Goal: Information Seeking & Learning: Find specific fact

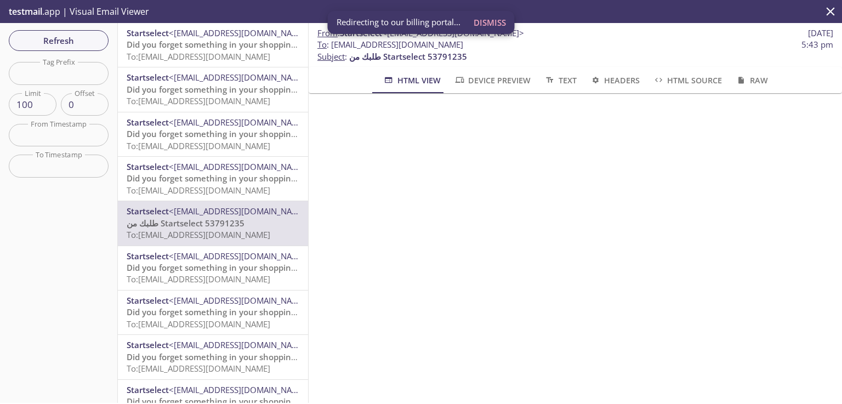
scroll to position [48, 0]
click at [82, 39] on span "Refresh" at bounding box center [59, 40] width 82 height 14
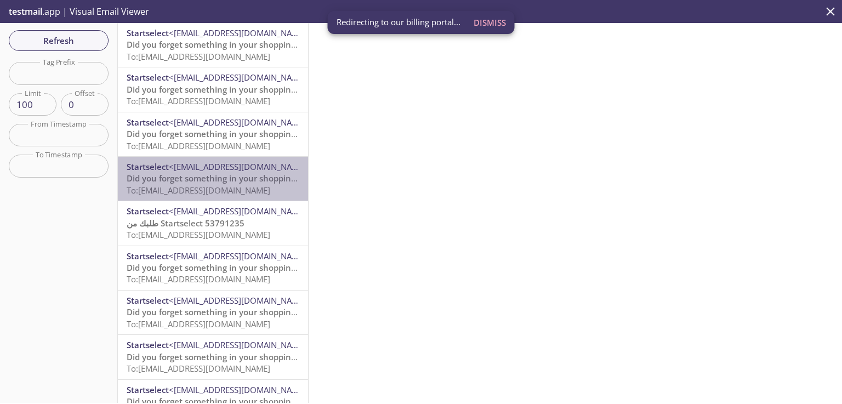
click at [233, 176] on span "Did you forget something in your shopping cart?" at bounding box center [222, 178] width 190 height 11
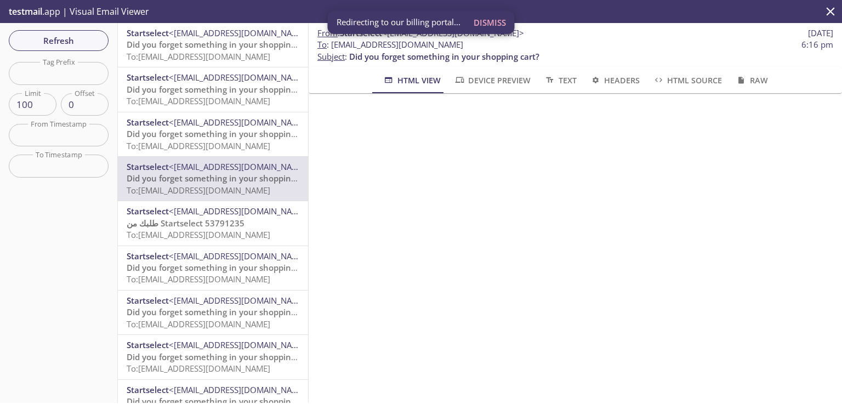
scroll to position [463, 0]
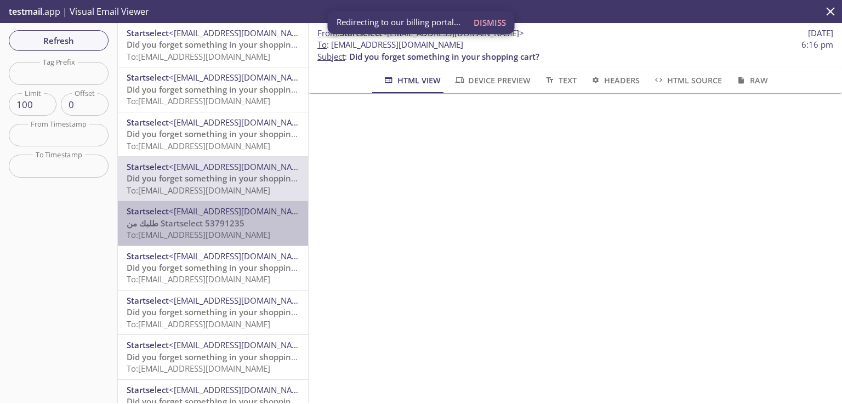
click at [221, 226] on span "طلبك من Startselect 53791235" at bounding box center [186, 223] width 118 height 11
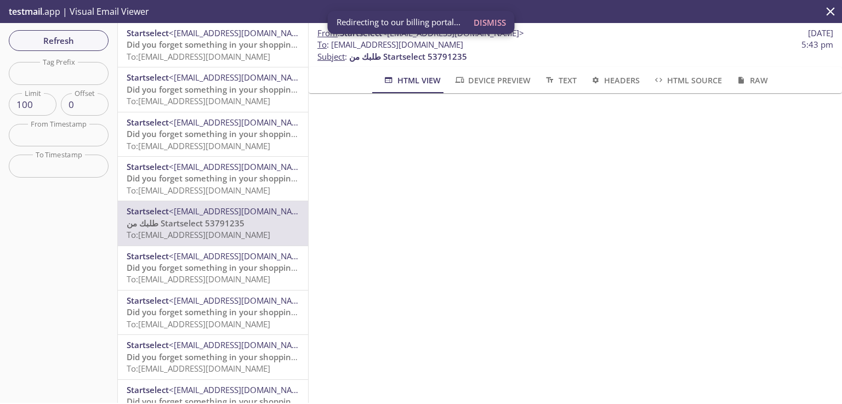
scroll to position [142, 0]
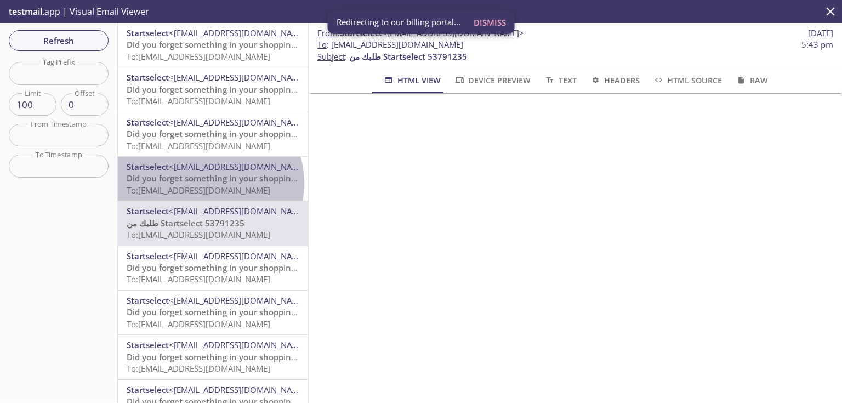
click at [202, 184] on span "Did you forget something in your shopping cart?" at bounding box center [222, 178] width 190 height 11
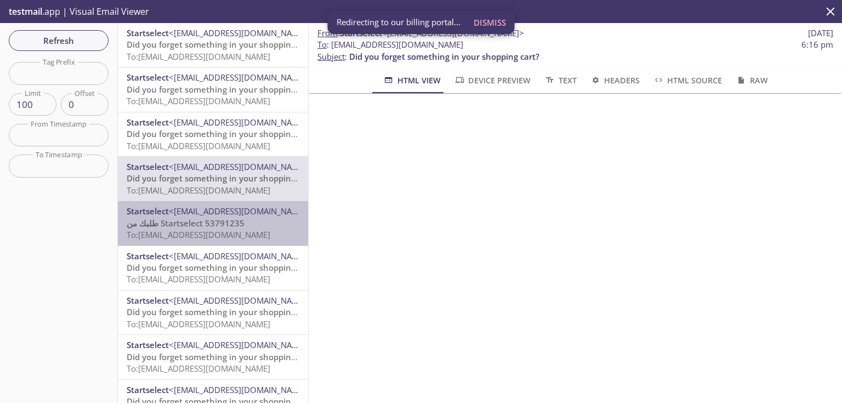
click at [282, 225] on p "طلبك من Startselect 53791235 To: [EMAIL_ADDRESS][DOMAIN_NAME]" at bounding box center [213, 230] width 173 height 24
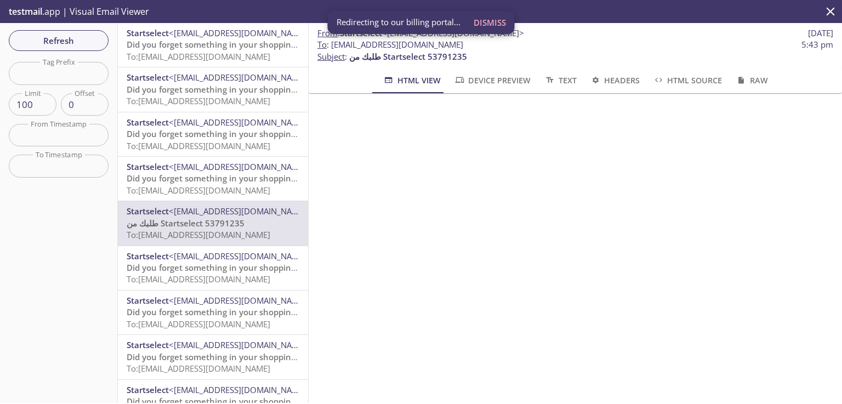
click at [165, 227] on span "طلبك من Startselect 53791235" at bounding box center [186, 223] width 118 height 11
click at [497, 82] on span "Device Preview" at bounding box center [492, 80] width 77 height 14
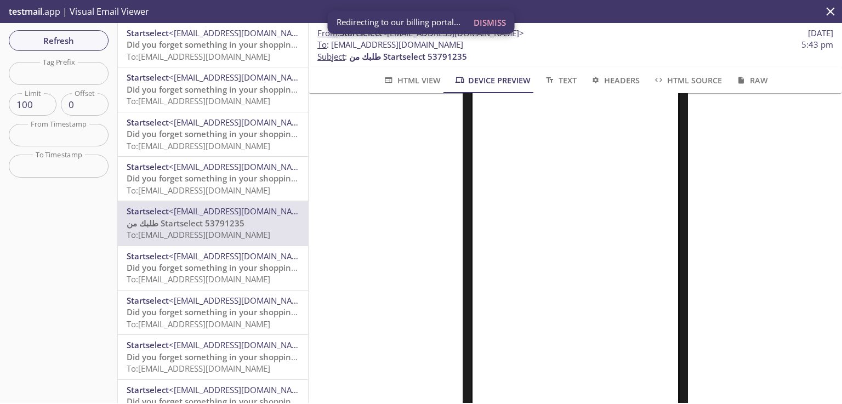
scroll to position [188, 0]
drag, startPoint x: 475, startPoint y: 46, endPoint x: 334, endPoint y: 46, distance: 140.8
click at [334, 46] on span "To : [EMAIL_ADDRESS][DOMAIN_NAME] 5:43 pm" at bounding box center [575, 45] width 516 height 12
click at [63, 76] on input "text" at bounding box center [59, 73] width 100 height 22
paste input "tmBjwI04"
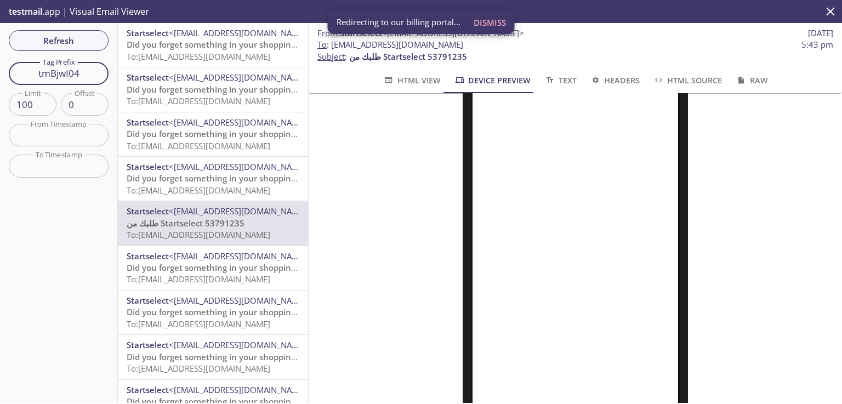
type input "tmBjwI04"
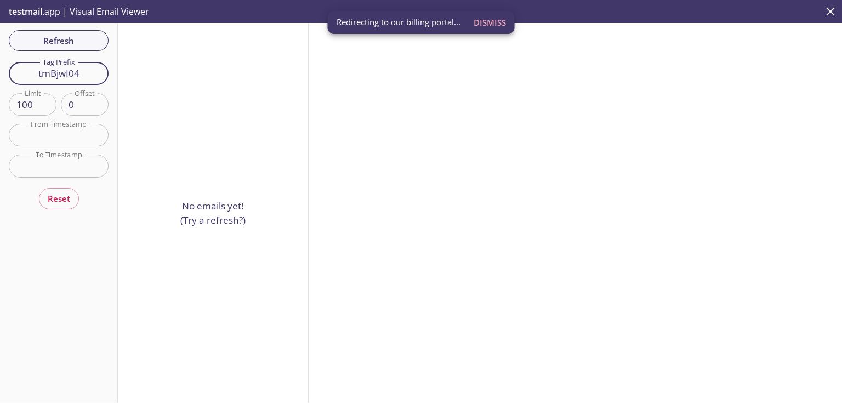
drag, startPoint x: 90, startPoint y: 73, endPoint x: 13, endPoint y: 76, distance: 76.7
click at [13, 76] on input "tmBjwI04" at bounding box center [59, 73] width 100 height 22
click at [89, 43] on span "Refresh" at bounding box center [59, 40] width 82 height 14
drag, startPoint x: 88, startPoint y: 73, endPoint x: 6, endPoint y: 75, distance: 81.7
click at [6, 75] on div "Refresh Filters Tag Prefix tmBjwI04 Tag Prefix Limit 100 Limit Offset 0 Offset …" at bounding box center [59, 213] width 118 height 380
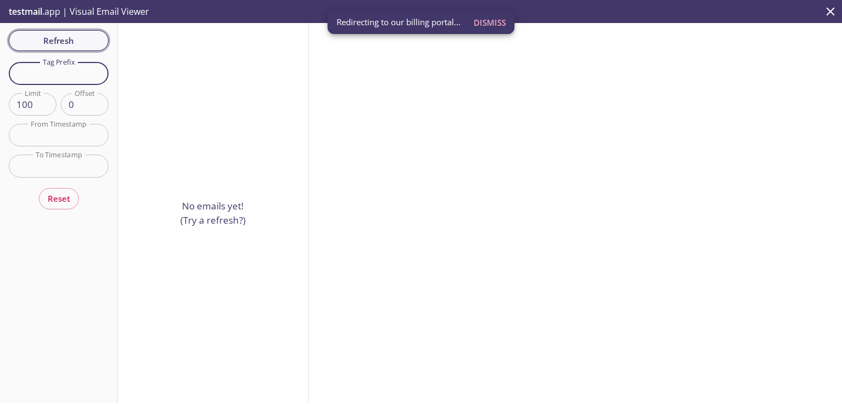
click at [60, 43] on div "Refresh Filters Tag Prefix Tag Prefix Limit 100 Limit Offset 0 Offset From Time…" at bounding box center [59, 213] width 118 height 380
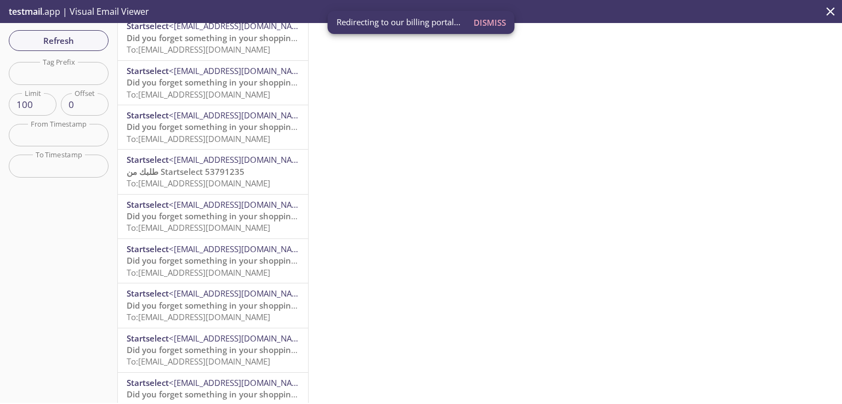
scroll to position [65, 0]
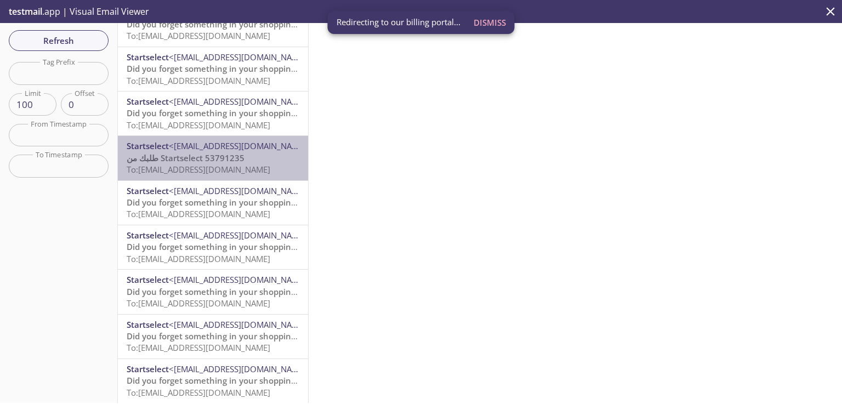
click at [240, 161] on span "طلبك من Startselect 53791235" at bounding box center [186, 157] width 118 height 11
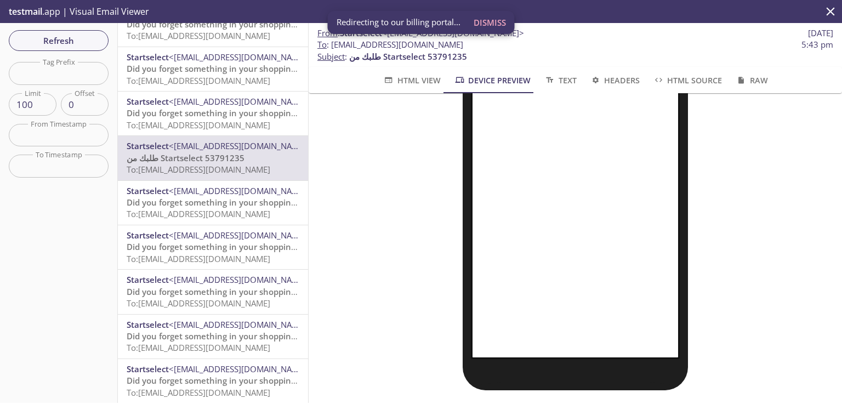
scroll to position [279, 0]
drag, startPoint x: 472, startPoint y: 45, endPoint x: 331, endPoint y: 48, distance: 140.9
click at [331, 48] on span "To : [EMAIL_ADDRESS][DOMAIN_NAME] 5:43 pm" at bounding box center [575, 45] width 516 height 12
copy span "[EMAIL_ADDRESS][DOMAIN_NAME]"
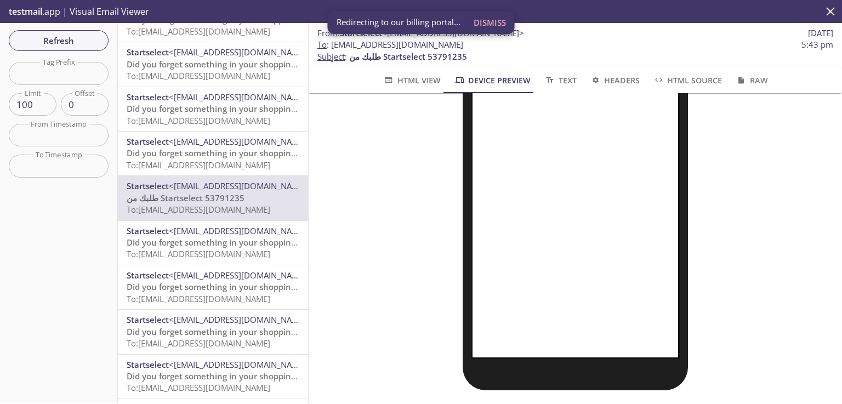
scroll to position [0, 0]
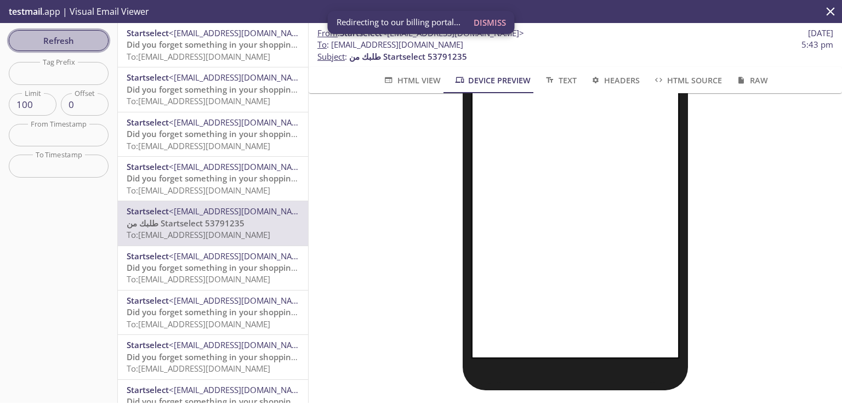
click at [90, 41] on span "Refresh" at bounding box center [59, 40] width 82 height 14
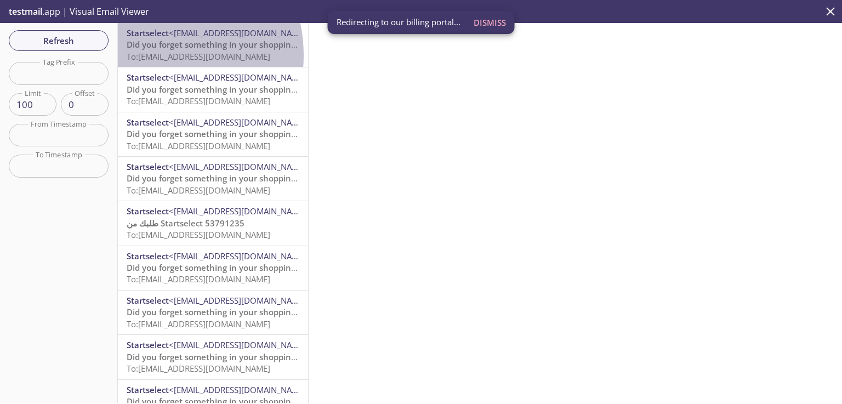
click at [149, 55] on span "To: [EMAIL_ADDRESS][DOMAIN_NAME]" at bounding box center [199, 56] width 144 height 11
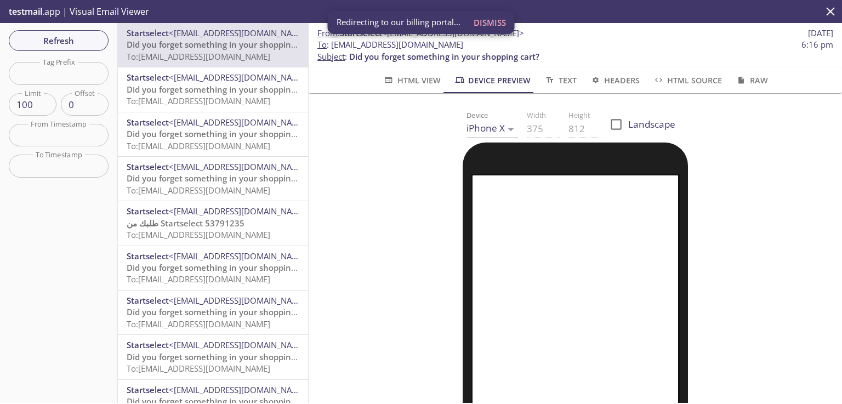
click at [245, 235] on span "To: [EMAIL_ADDRESS][DOMAIN_NAME]" at bounding box center [199, 234] width 144 height 11
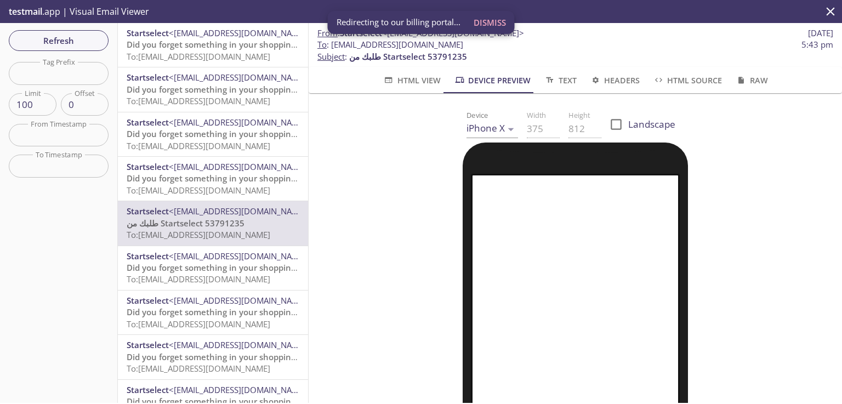
drag, startPoint x: 824, startPoint y: 172, endPoint x: 824, endPoint y: 191, distance: 19.2
click at [824, 191] on div "Device iPhone X iPhone X Width 375 Height 812 Landscape" at bounding box center [575, 379] width 533 height 573
click at [779, 191] on div at bounding box center [575, 397] width 507 height 511
click at [699, 208] on div at bounding box center [575, 397] width 315 height 511
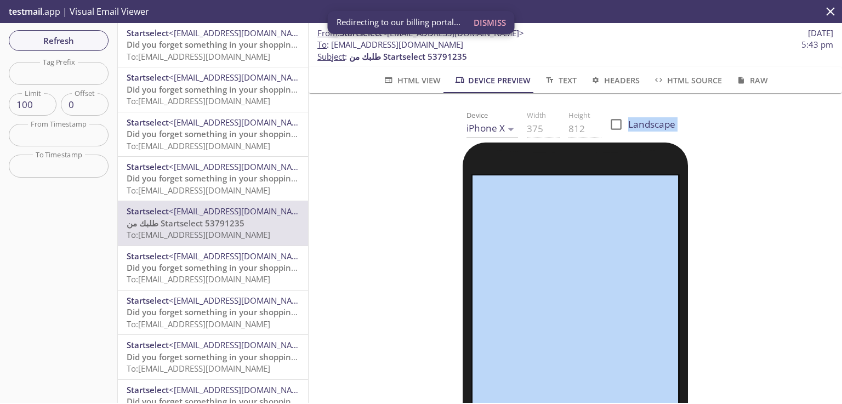
click at [699, 208] on div at bounding box center [575, 397] width 315 height 511
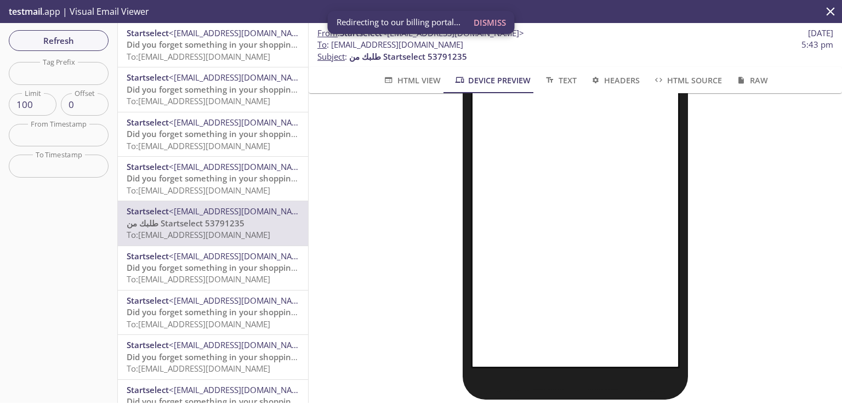
scroll to position [262, 0]
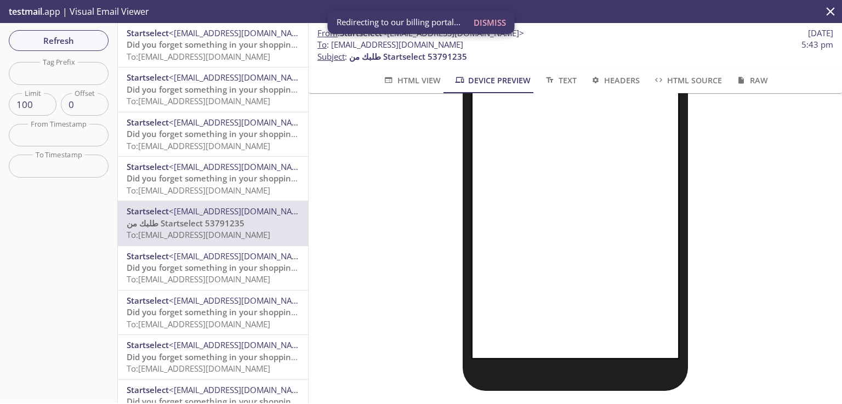
click at [747, 307] on div at bounding box center [575, 135] width 507 height 511
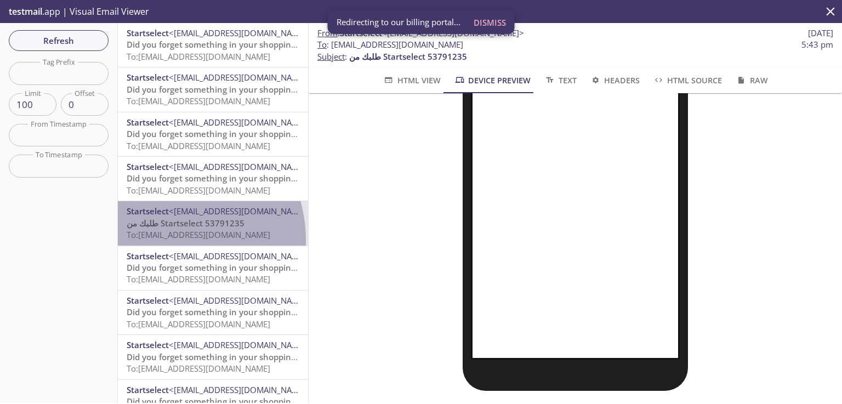
click at [156, 241] on p "طلبك من Startselect 53791235 To: [EMAIL_ADDRESS][DOMAIN_NAME]" at bounding box center [213, 230] width 173 height 24
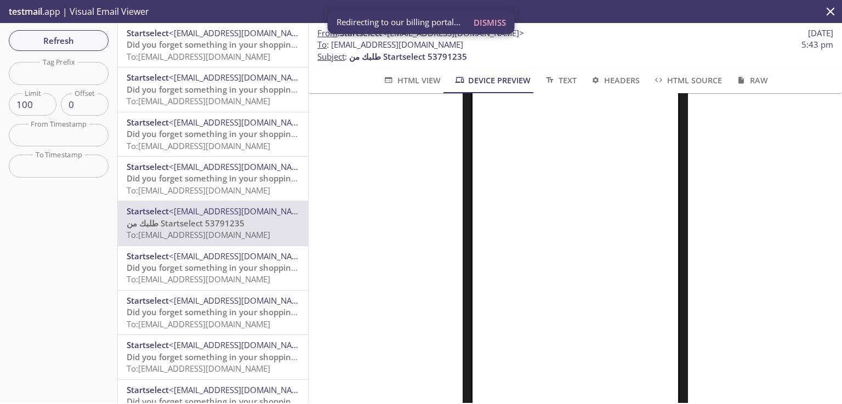
scroll to position [79, 0]
drag, startPoint x: 468, startPoint y: 44, endPoint x: 332, endPoint y: 43, distance: 135.9
click at [332, 43] on span "To : [EMAIL_ADDRESS][DOMAIN_NAME] 5:43 pm" at bounding box center [575, 45] width 516 height 12
copy span "[EMAIL_ADDRESS][DOMAIN_NAME]"
drag, startPoint x: 464, startPoint y: 58, endPoint x: 429, endPoint y: 58, distance: 34.5
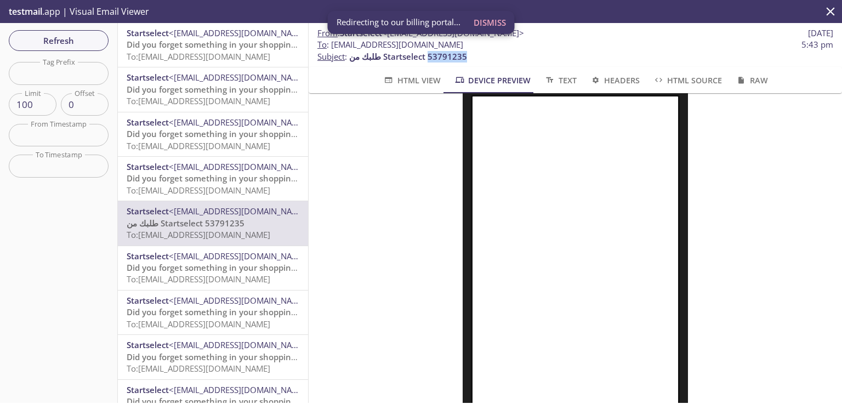
click at [429, 58] on p "To : [EMAIL_ADDRESS][DOMAIN_NAME] 5:43 pm Subject : طلبك من Startselect 53791235" at bounding box center [575, 51] width 516 height 24
copy span "53791235"
click at [482, 78] on span "Device Preview" at bounding box center [492, 80] width 77 height 14
click at [413, 78] on span "HTML View" at bounding box center [411, 80] width 58 height 14
